Goal: Answer question/provide support

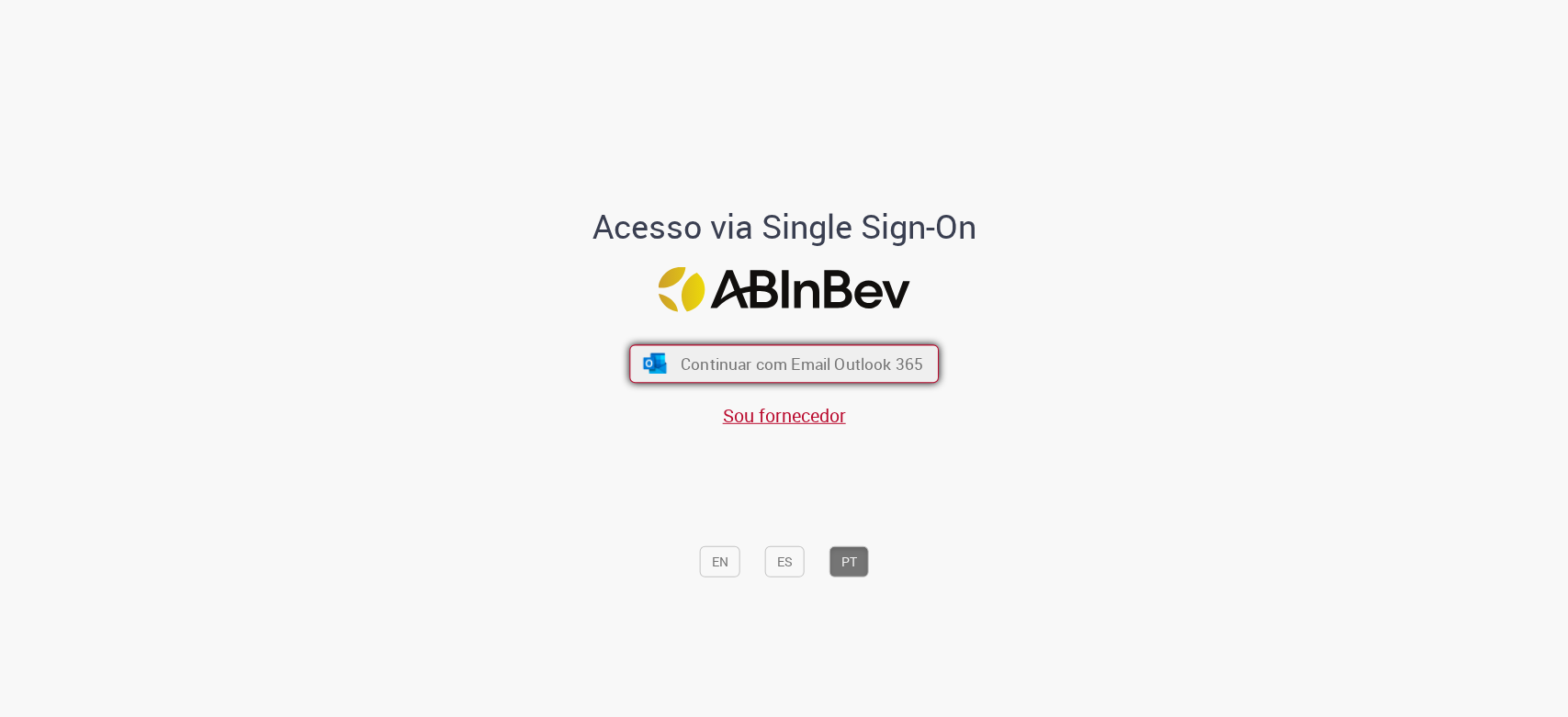
click at [793, 358] on span "Continuar com Email Outlook 365" at bounding box center [802, 364] width 243 height 21
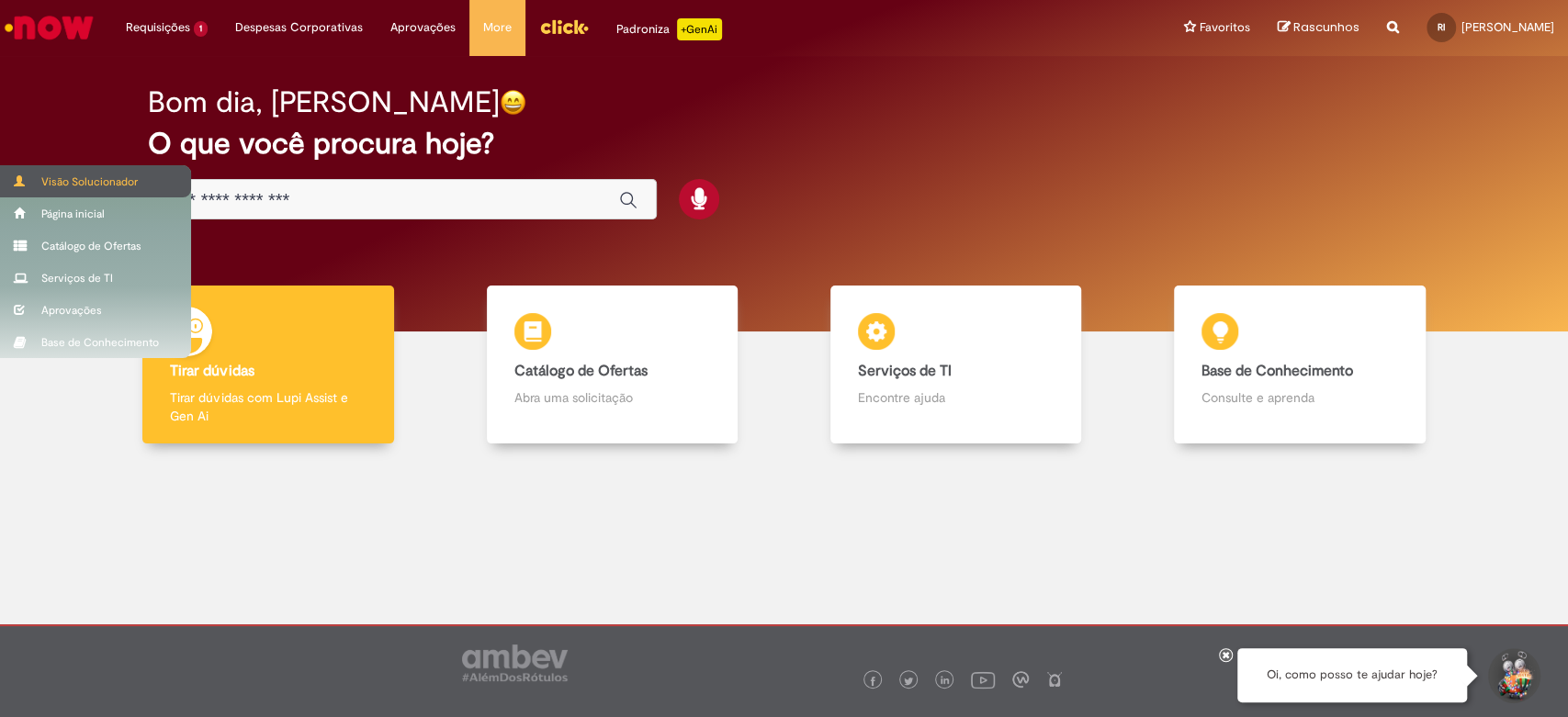
click at [21, 179] on span at bounding box center [20, 181] width 14 height 11
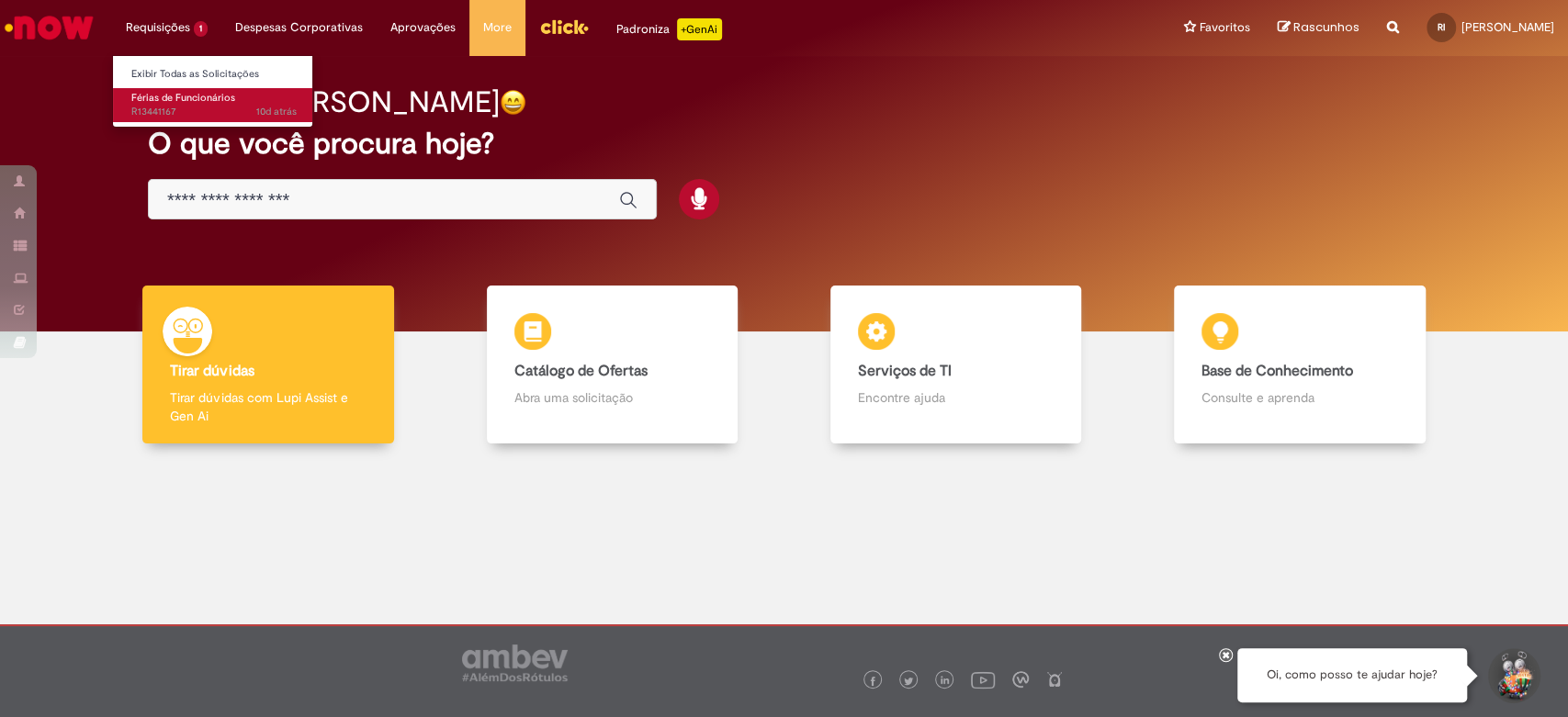
click at [187, 108] on span "10d atrás 10 dias atrás R13441167" at bounding box center [214, 112] width 165 height 15
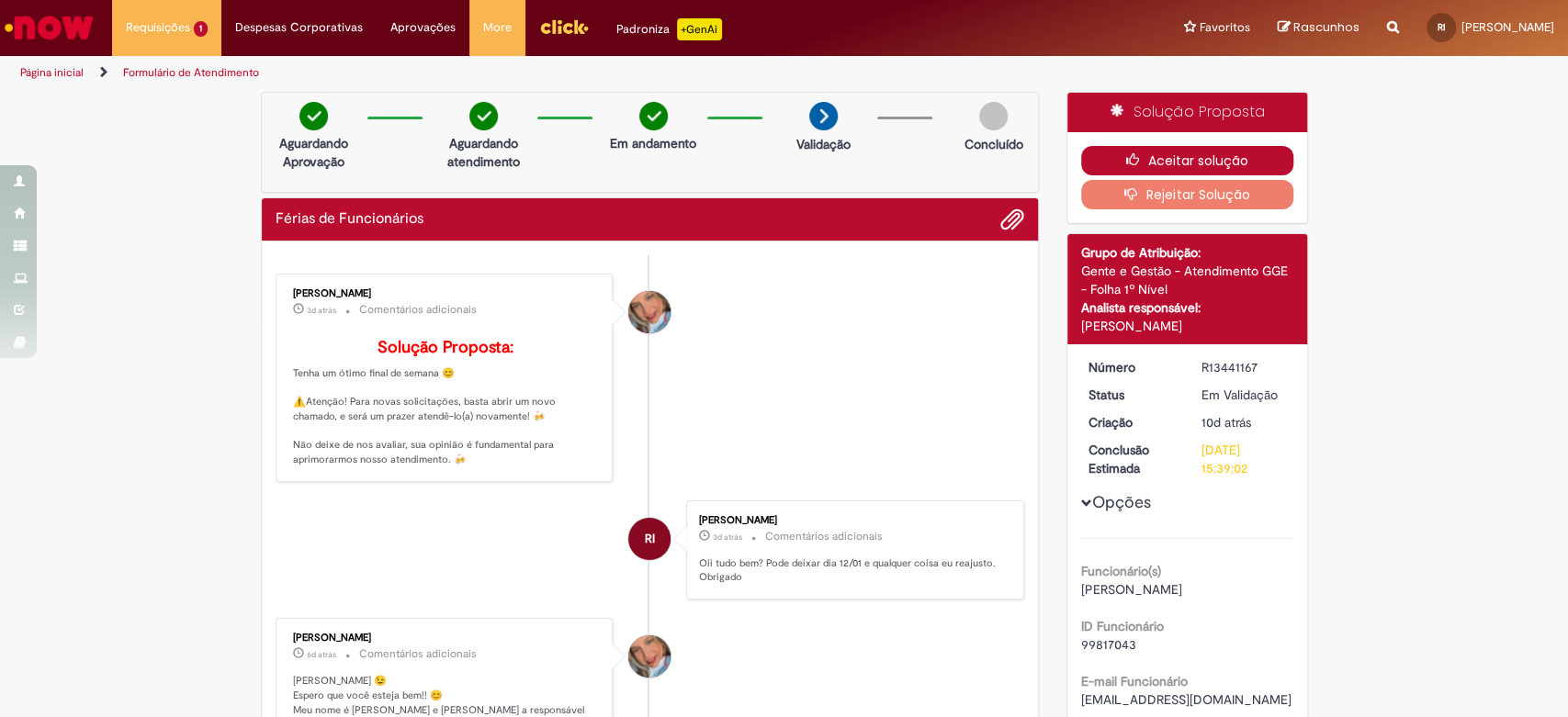
click at [1235, 153] on button "Aceitar solução" at bounding box center [1186, 161] width 212 height 30
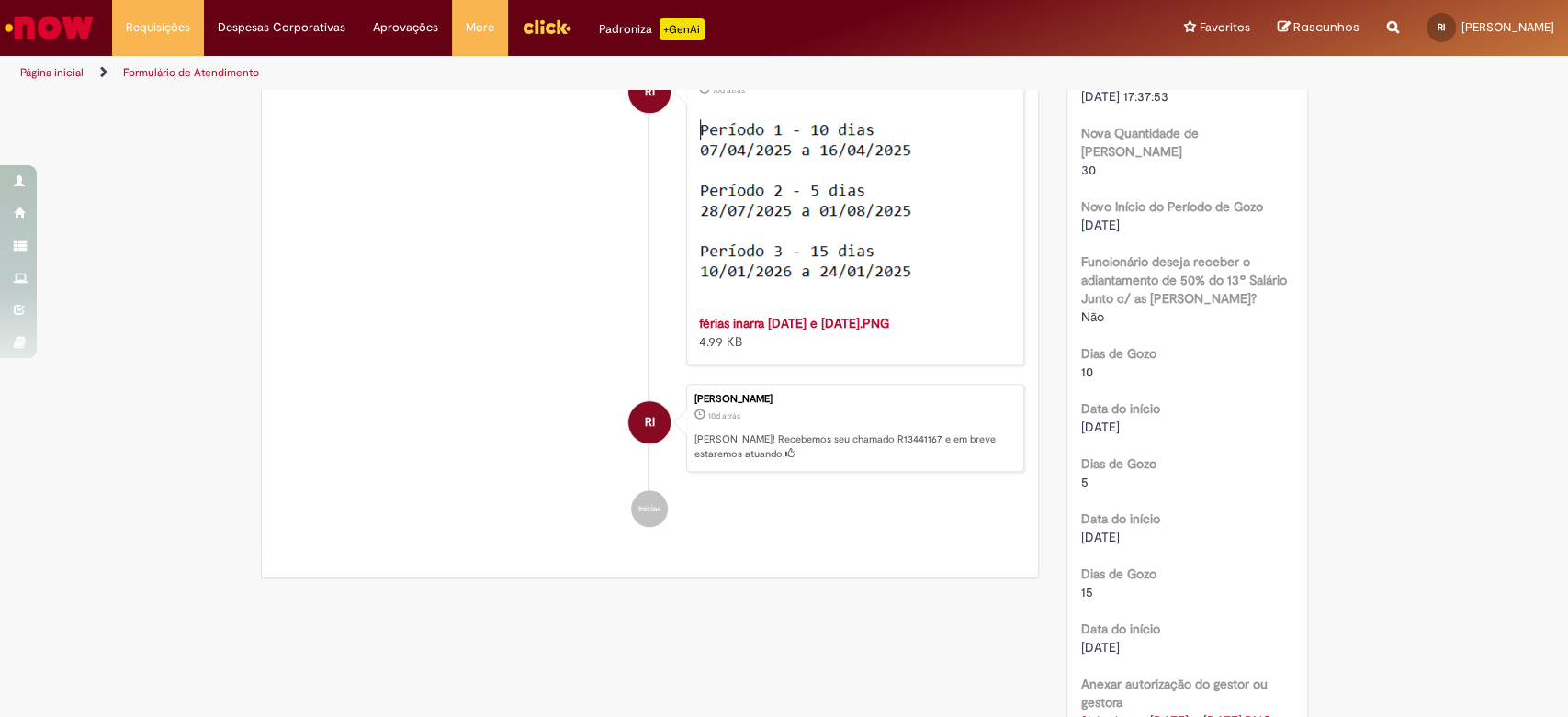
scroll to position [1021, 0]
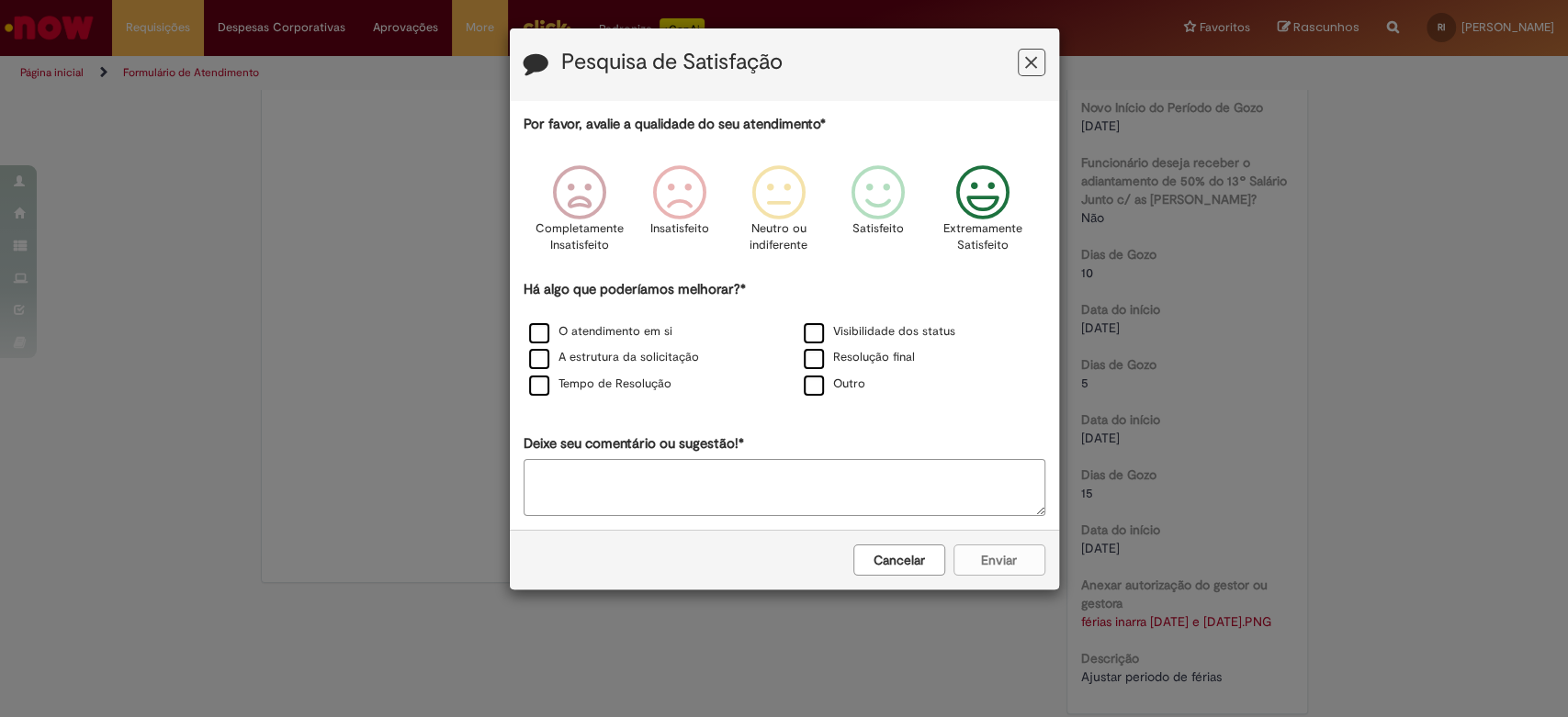
click at [997, 183] on icon "Feedback" at bounding box center [982, 192] width 69 height 55
click at [542, 333] on label "O atendimento em si" at bounding box center [600, 332] width 144 height 18
click at [992, 560] on button "Enviar" at bounding box center [998, 560] width 92 height 31
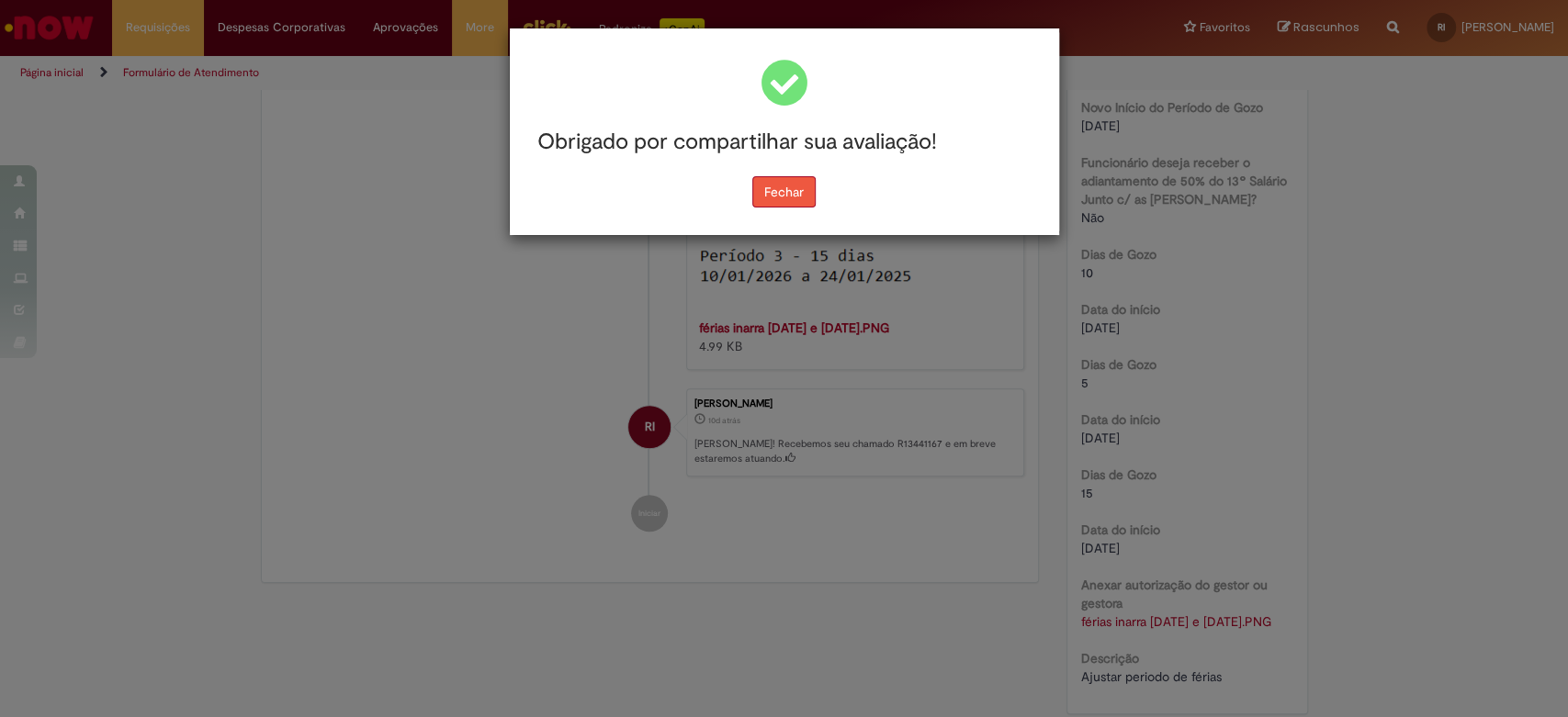
click at [794, 188] on button "Fechar" at bounding box center [784, 192] width 63 height 31
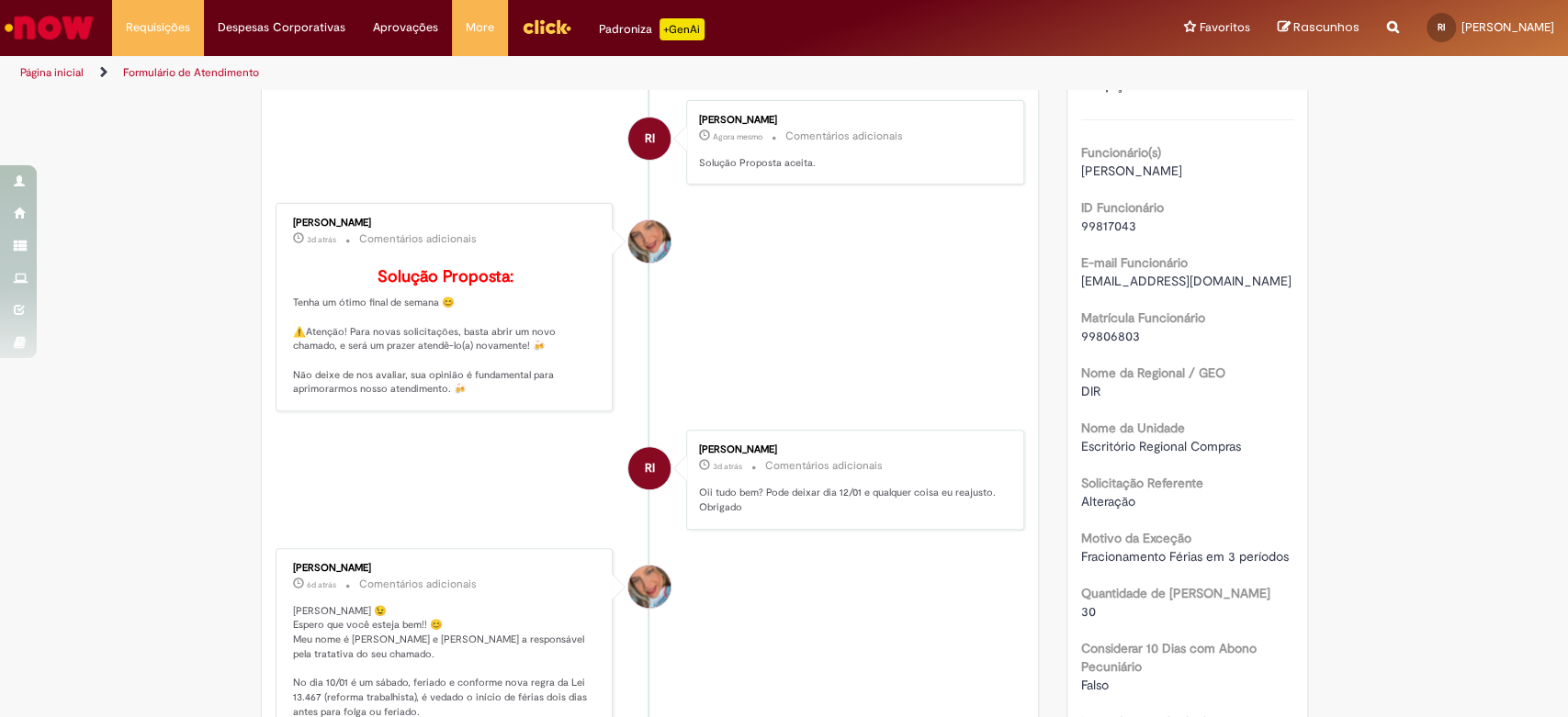
scroll to position [0, 0]
